Goal: Information Seeking & Learning: Learn about a topic

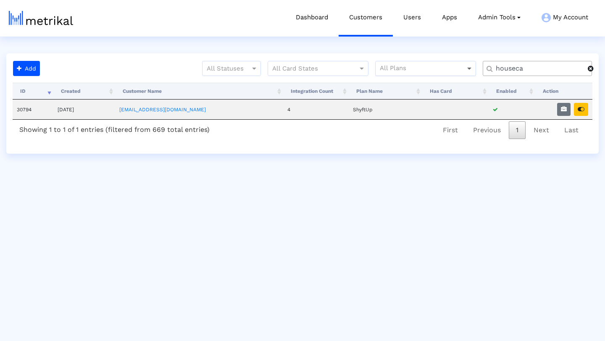
drag, startPoint x: 533, startPoint y: 71, endPoint x: 469, endPoint y: 71, distance: 63.5
click at [469, 71] on div "All Statuses All Card States All Plans houseca" at bounding box center [321, 72] width 556 height 22
type input "salams"
click at [582, 109] on icon "button" at bounding box center [581, 109] width 7 height 6
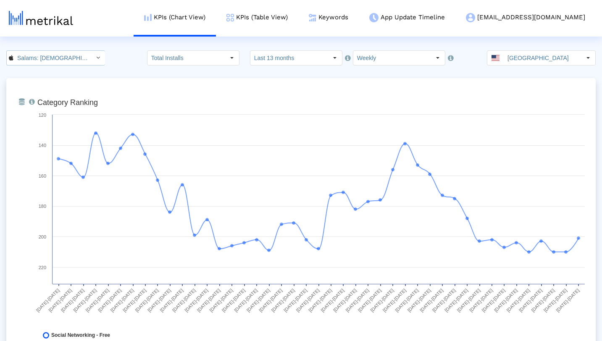
click at [96, 59] on icon "Select" at bounding box center [98, 58] width 4 height 6
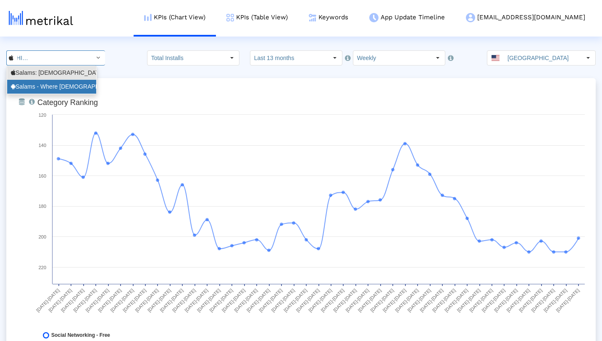
click at [82, 83] on div "Salams - Where Muslims Meet <com.minderapps.minder>" at bounding box center [52, 87] width 82 height 8
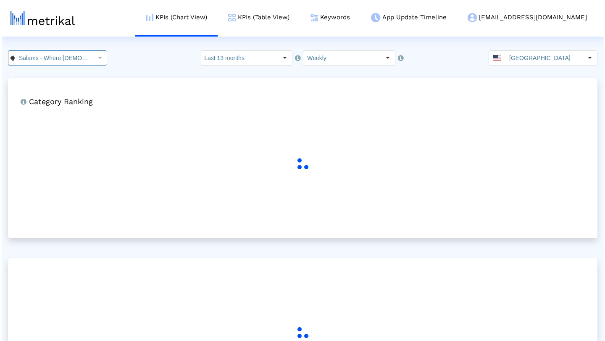
scroll to position [0, 93]
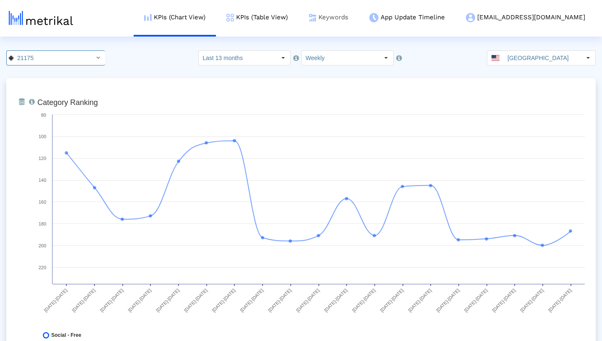
click at [359, 13] on link "Keywords" at bounding box center [328, 17] width 61 height 35
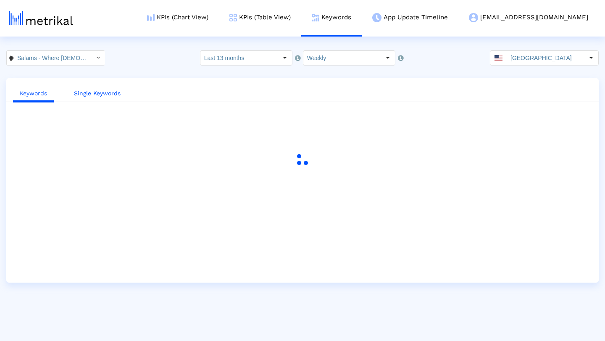
click at [111, 92] on link "Single Keywords" at bounding box center [97, 94] width 60 height 16
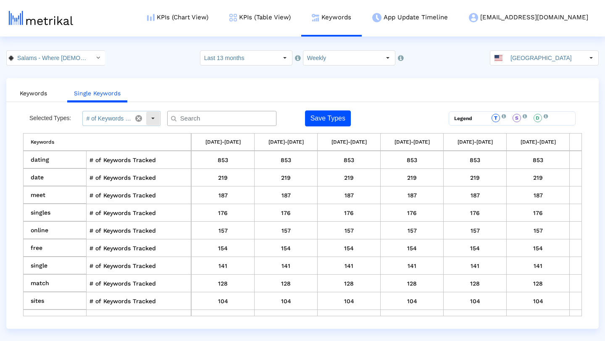
click at [150, 121] on div "Select" at bounding box center [152, 118] width 13 height 13
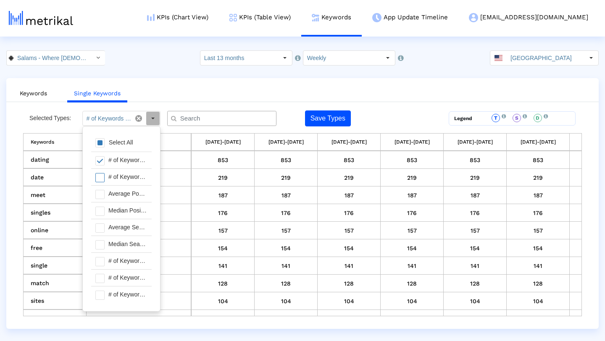
click at [124, 172] on div "# of Keywords Ranked For" at bounding box center [127, 177] width 47 height 16
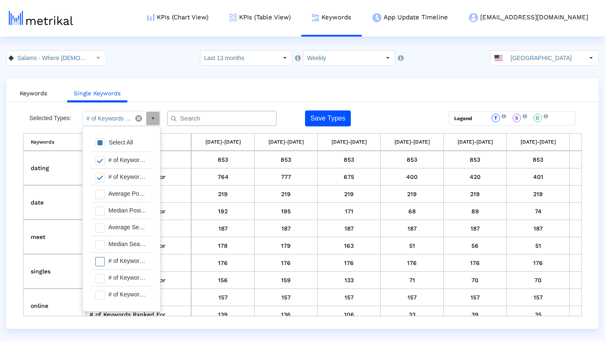
click at [119, 260] on div "# of Keywords in Top 1" at bounding box center [127, 261] width 47 height 16
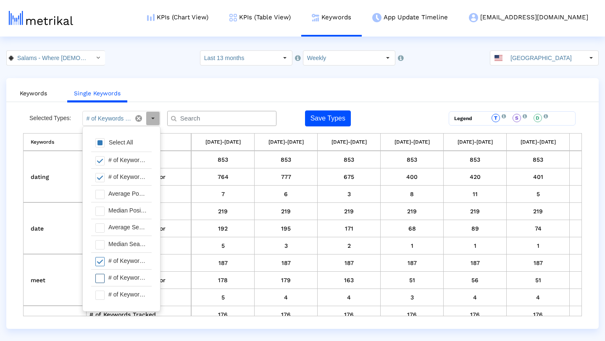
click at [115, 278] on div "# of Keywords in Top 3" at bounding box center [127, 278] width 47 height 16
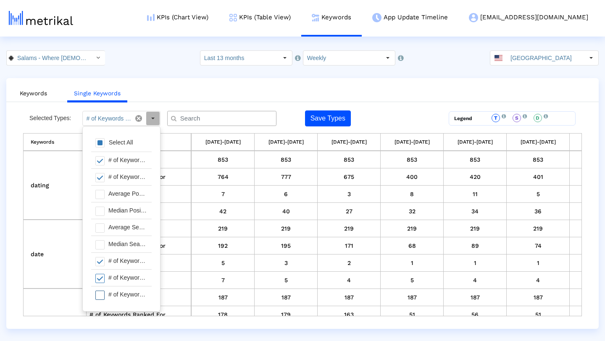
click at [115, 295] on div "# of Keywords in Top 5" at bounding box center [127, 295] width 47 height 16
type input "# of Keywords Tracked, # of Keywords Ranked For, # of Keywords in Top 1, # of K…"
click at [253, 95] on ul "Keywords Single Keywords" at bounding box center [302, 92] width 593 height 20
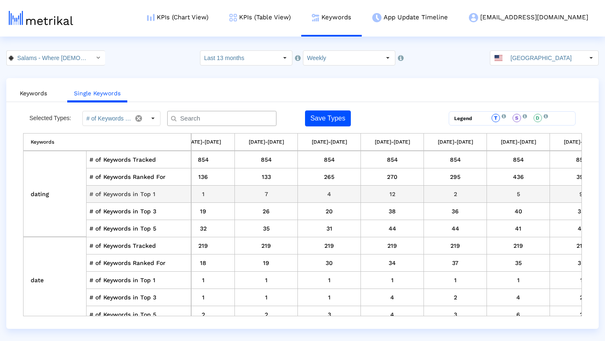
scroll to position [0, 1756]
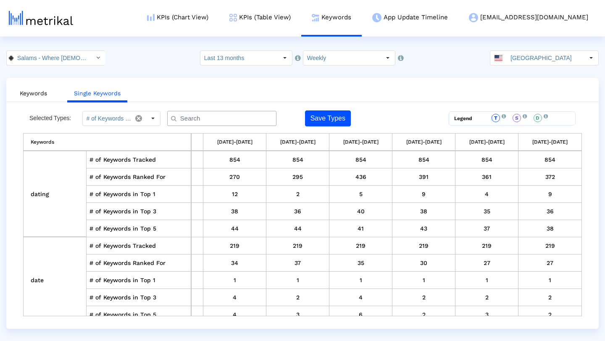
click at [245, 115] on input "text" at bounding box center [223, 118] width 99 height 9
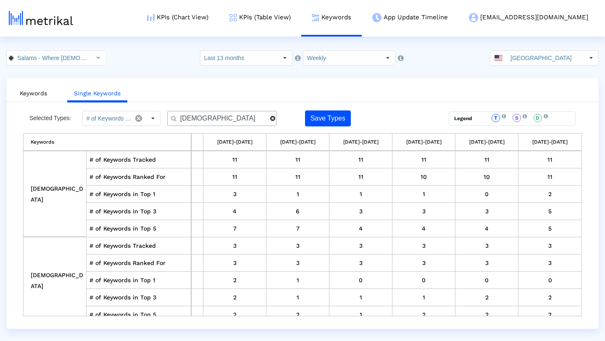
scroll to position [0, 1753]
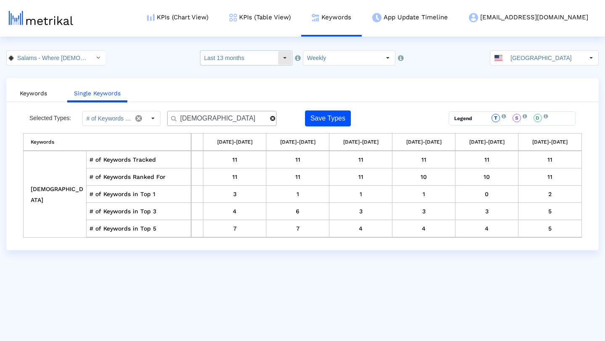
type input "islamic"
click at [285, 59] on div "Select" at bounding box center [284, 57] width 13 height 13
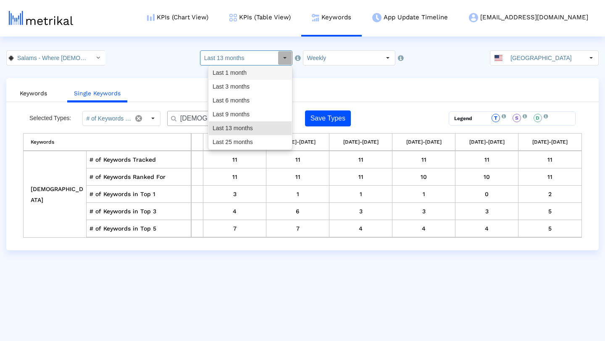
click at [269, 71] on div "Last 1 month" at bounding box center [250, 73] width 83 height 14
type input "Last 1 month"
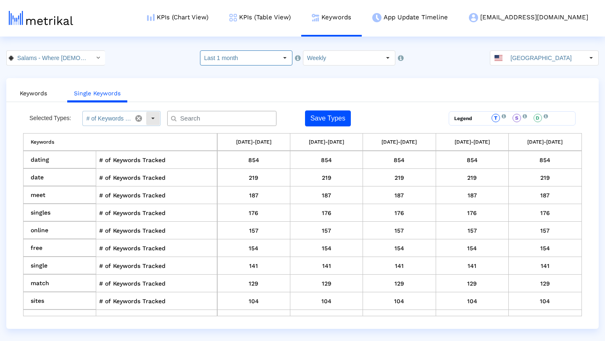
click at [153, 117] on div "Select" at bounding box center [152, 118] width 13 height 13
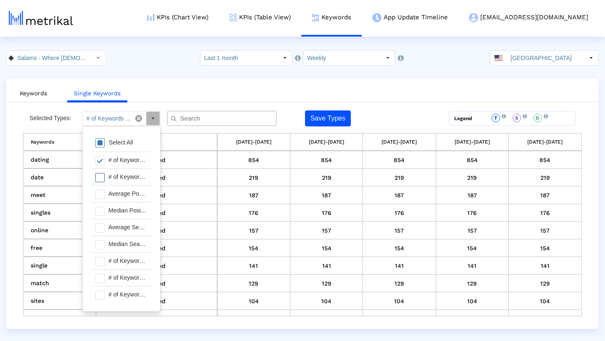
click at [134, 172] on div "# of Keywords Ranked For" at bounding box center [127, 177] width 47 height 16
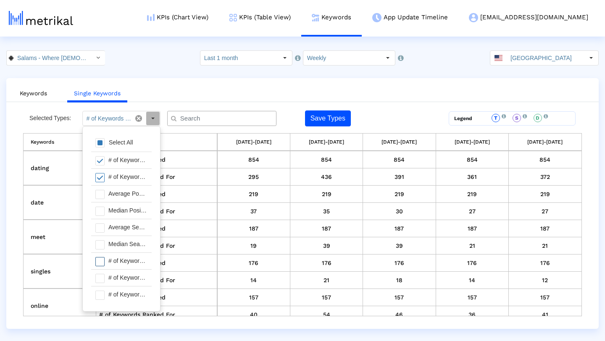
click at [120, 257] on div "# of Keywords in Top 1" at bounding box center [127, 261] width 47 height 16
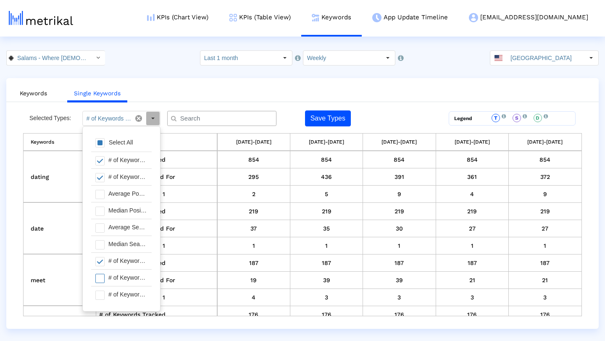
click at [121, 282] on div "# of Keywords in Top 3" at bounding box center [127, 278] width 47 height 16
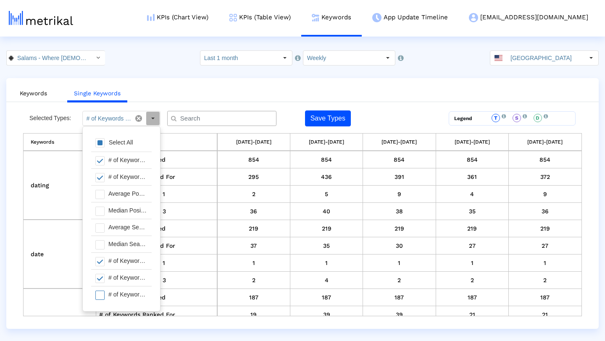
click at [121, 292] on div "# of Keywords in Top 5" at bounding box center [127, 295] width 47 height 16
type input "# of Keywords Tracked, # of Keywords Ranked For, # of Keywords in Top 1, # of K…"
click at [439, 74] on crea-index "Salams - Where Muslims Meet < com.minderapps.minder > Select how far back from …" at bounding box center [302, 189] width 605 height 279
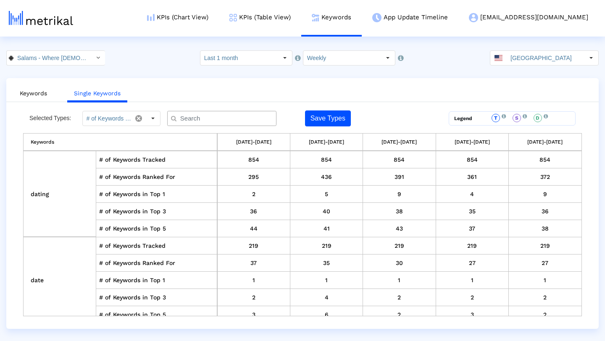
click at [242, 113] on div at bounding box center [221, 118] width 109 height 15
click at [241, 118] on input "text" at bounding box center [223, 118] width 99 height 9
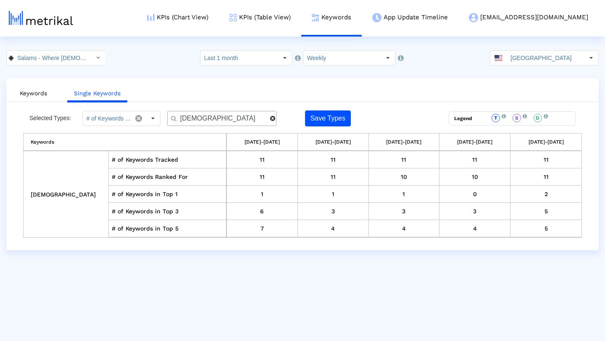
drag, startPoint x: 229, startPoint y: 118, endPoint x: 149, endPoint y: 116, distance: 79.9
click at [149, 116] on div "Selected Types: # of Keywords Tracked, # of Keywords Ranked For, # of Keywords …" at bounding box center [232, 119] width 419 height 16
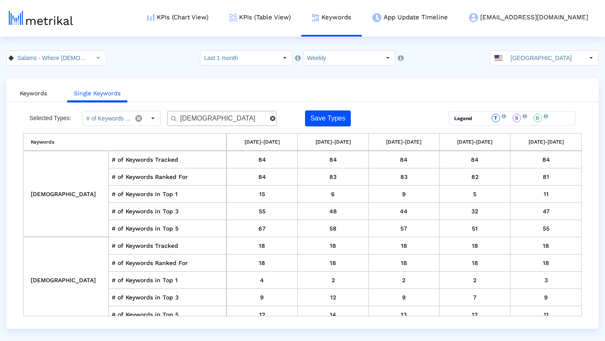
click at [241, 113] on div "muslim" at bounding box center [221, 118] width 109 height 15
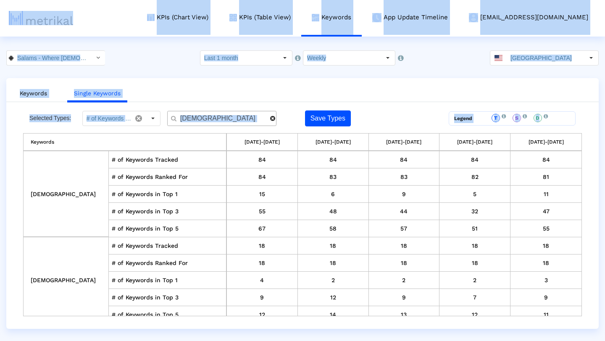
click at [236, 119] on input "muslim" at bounding box center [222, 118] width 96 height 9
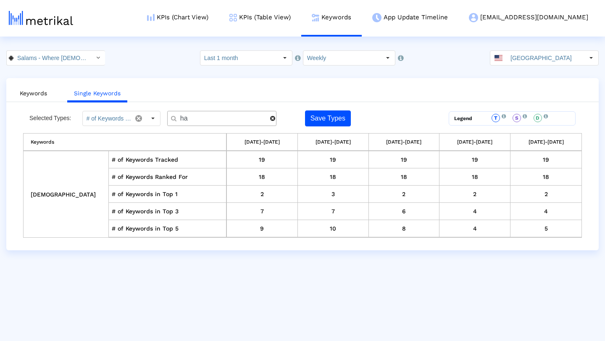
type input "h"
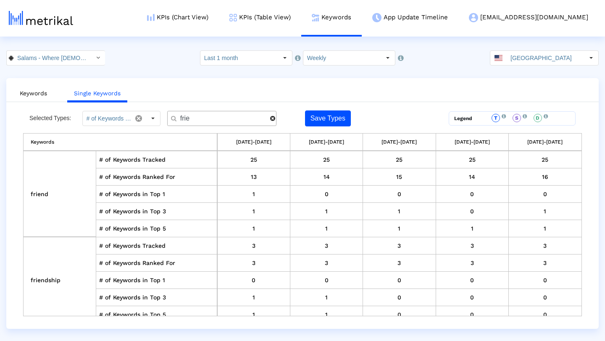
type input "frie"
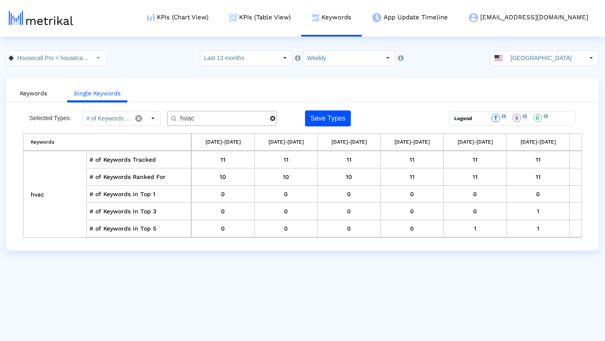
scroll to position [0, 1186]
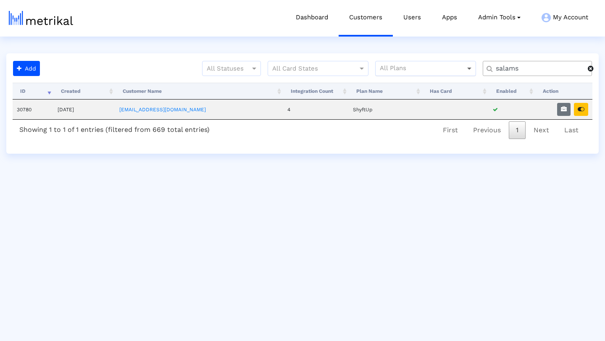
drag, startPoint x: 0, startPoint y: 0, endPoint x: 470, endPoint y: 65, distance: 474.3
click at [470, 65] on div "All Statuses All Card States All Plans salams" at bounding box center [321, 72] width 556 height 22
type input "weather"
click at [580, 108] on icon "button" at bounding box center [581, 109] width 7 height 6
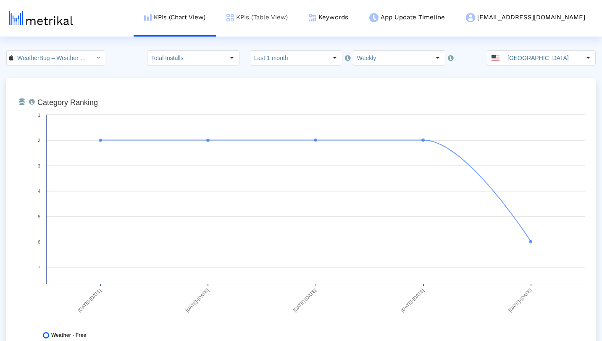
click at [298, 18] on link "KPIs (Table View)" at bounding box center [257, 17] width 82 height 35
click at [295, 16] on link "KPIs (Table View)" at bounding box center [257, 17] width 82 height 35
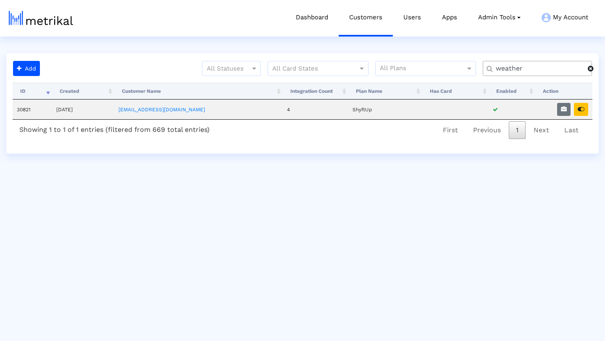
drag, startPoint x: 532, startPoint y: 68, endPoint x: 476, endPoint y: 66, distance: 55.9
click at [476, 66] on div "All Statuses All Card States All Plans weather" at bounding box center [321, 72] width 556 height 22
type input "salams"
click at [584, 111] on icon "button" at bounding box center [581, 109] width 7 height 6
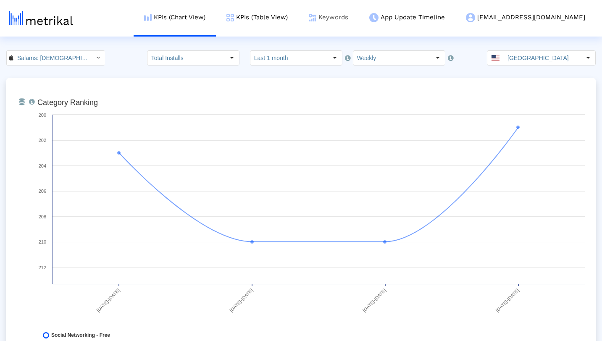
click at [359, 17] on link "Keywords" at bounding box center [328, 17] width 61 height 35
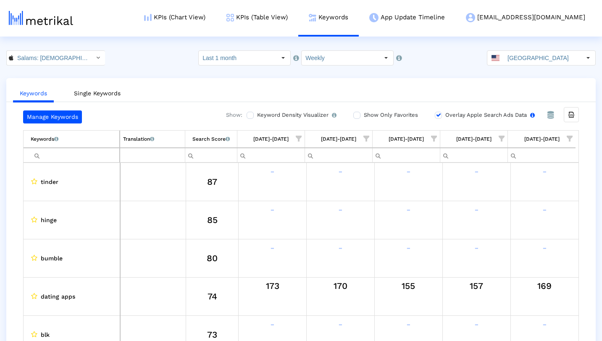
click at [437, 116] on input "Overlay Apple Search Ads Data Turn this on to view Apple Search Ads metrics (in…" at bounding box center [437, 115] width 5 height 5
checkbox input "false"
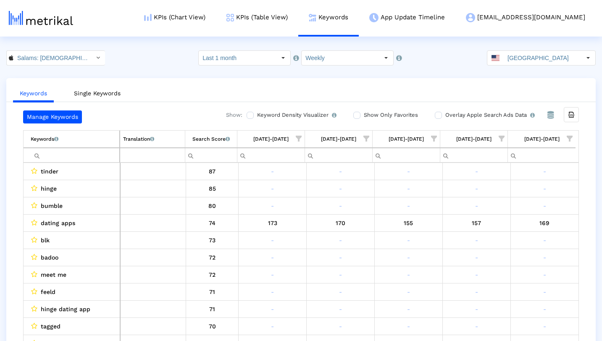
click at [569, 137] on span "Show filter options for column '09/28/25-10/04/25'" at bounding box center [570, 139] width 6 height 6
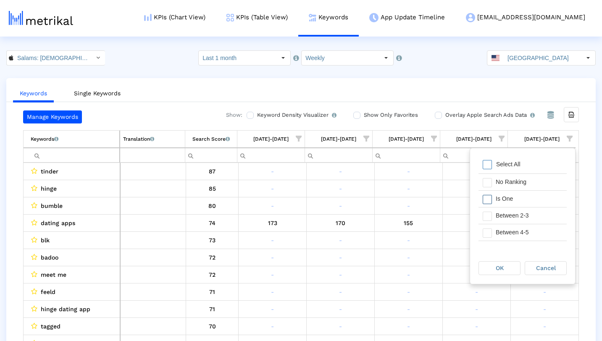
click at [529, 198] on div "Is One" at bounding box center [529, 199] width 75 height 16
click at [526, 216] on div "Between 2-3" at bounding box center [529, 216] width 75 height 16
click at [501, 270] on span "OK" at bounding box center [500, 268] width 8 height 7
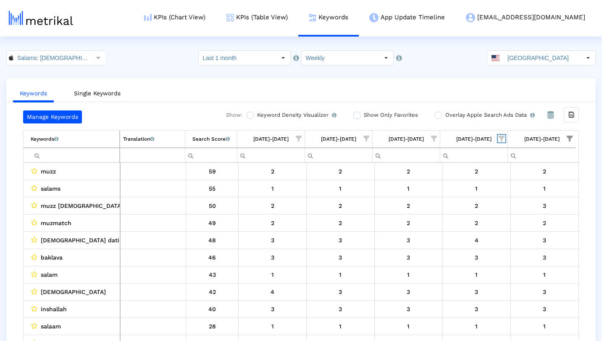
click at [502, 140] on span "Show filter options for column '09/21/25-09/27/25'" at bounding box center [502, 139] width 6 height 6
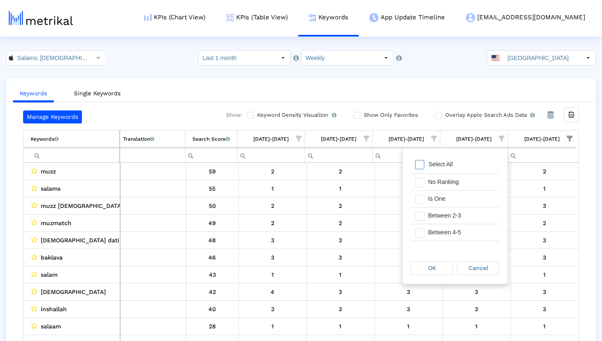
click at [439, 163] on div "Select All" at bounding box center [440, 164] width 33 height 7
click at [423, 199] on span "Filter options" at bounding box center [419, 199] width 9 height 9
click at [423, 219] on span "Filter options" at bounding box center [419, 216] width 9 height 9
click at [430, 270] on span "OK" at bounding box center [432, 268] width 8 height 7
